Goal: Check status: Check status

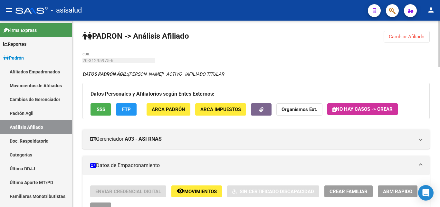
click at [406, 38] on span "Cambiar Afiliado" at bounding box center [406, 37] width 36 height 6
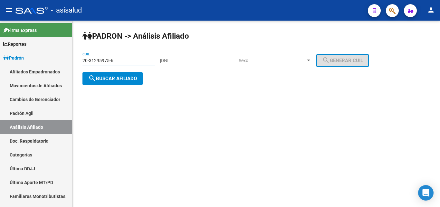
drag, startPoint x: 83, startPoint y: 60, endPoint x: 116, endPoint y: 63, distance: 33.0
click at [116, 63] on input "20-31295975-6" at bounding box center [118, 60] width 73 height 5
paste input "7-94415415-4"
type input "27-94415415-4"
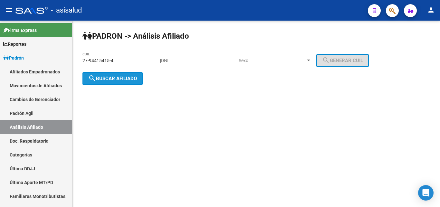
click at [101, 79] on span "search Buscar afiliado" at bounding box center [112, 79] width 49 height 6
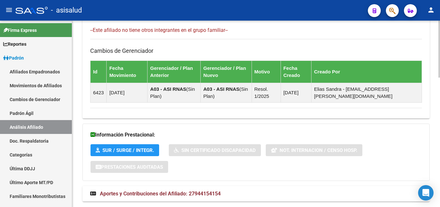
scroll to position [424, 0]
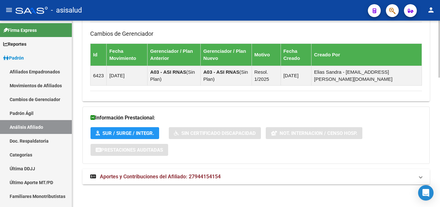
click at [150, 176] on span "Aportes y Contribuciones del Afiliado: 27944154154" at bounding box center [160, 176] width 121 height 6
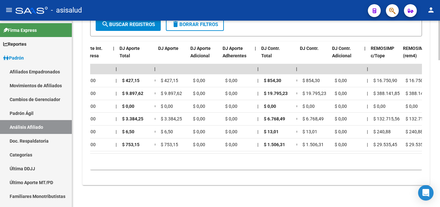
scroll to position [0, 654]
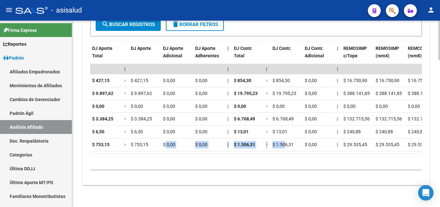
drag, startPoint x: 284, startPoint y: 154, endPoint x: 165, endPoint y: 154, distance: 118.8
click at [165, 153] on datatable-body "| | | | | | | | | | | | | 202507 30519891499 $ 417,22 | | $ 417,22 $ 417,22 $ 1…" at bounding box center [256, 108] width 332 height 89
click at [221, 166] on div "10 total 1" at bounding box center [256, 162] width 332 height 16
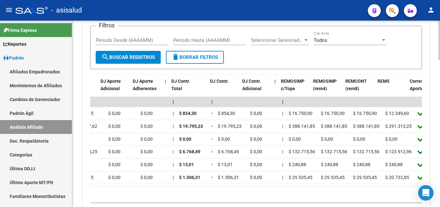
scroll to position [0, 716]
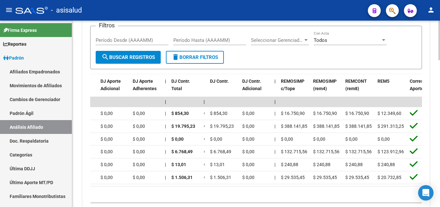
click at [297, 202] on div "10 total 1" at bounding box center [256, 194] width 332 height 16
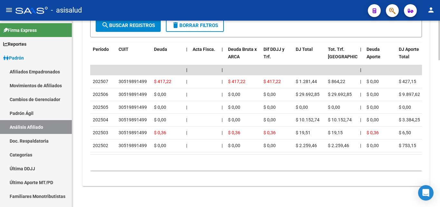
scroll to position [694, 0]
